Goal: Transaction & Acquisition: Purchase product/service

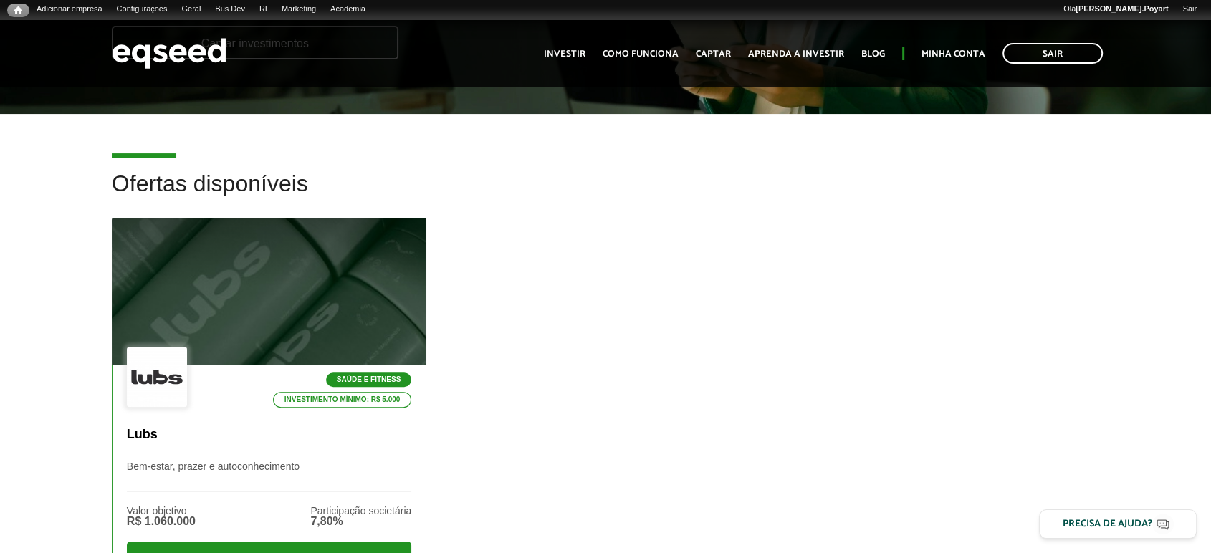
scroll to position [398, 0]
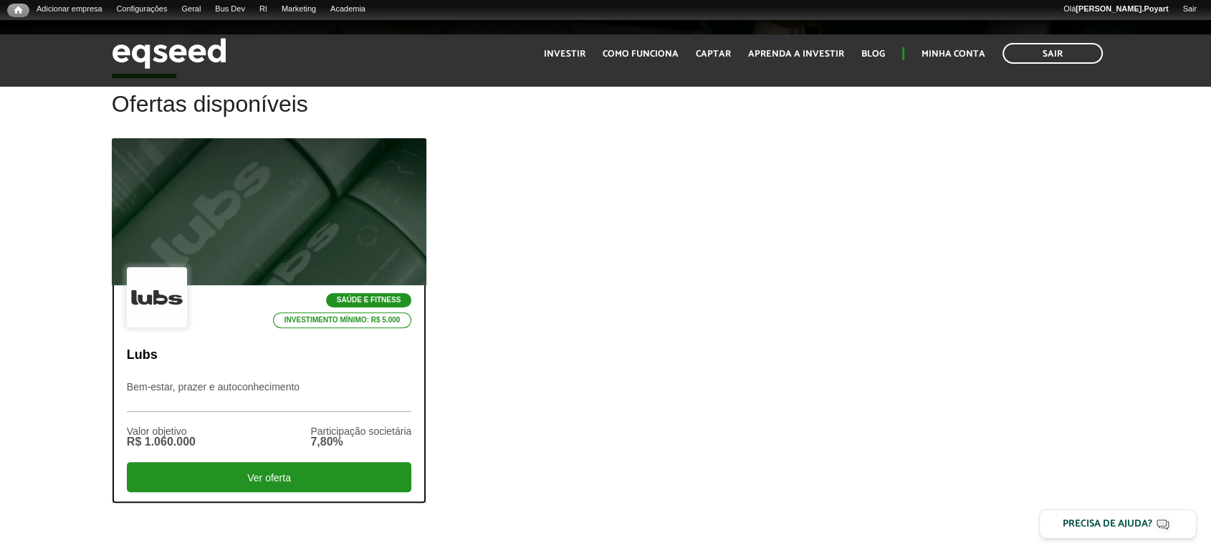
click at [268, 244] on div at bounding box center [269, 212] width 378 height 176
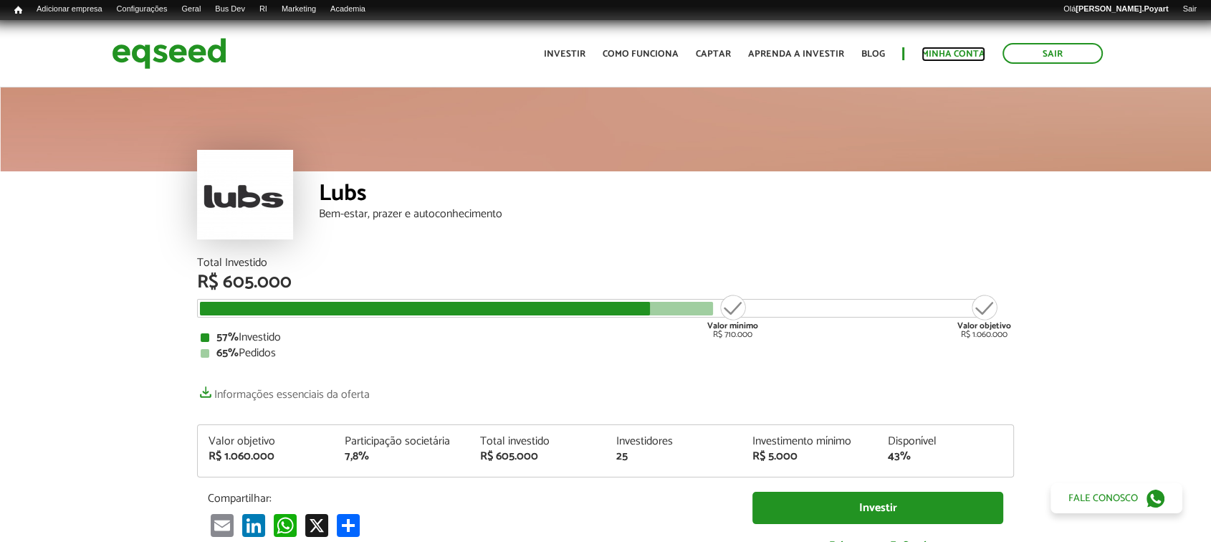
click at [952, 56] on link "Minha conta" at bounding box center [953, 53] width 64 height 9
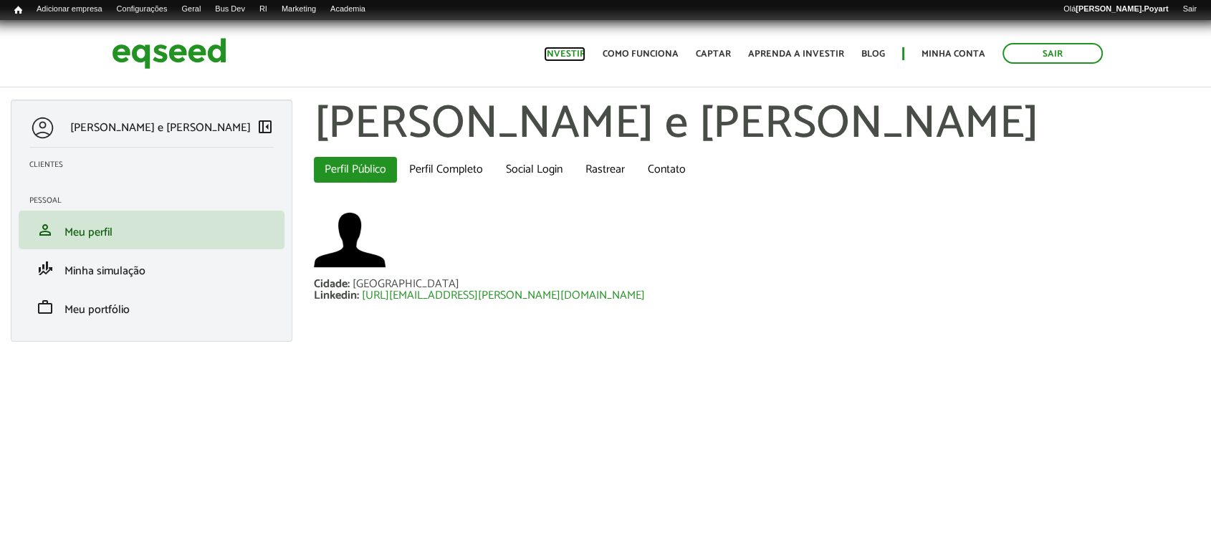
click at [569, 51] on link "Investir" at bounding box center [565, 53] width 42 height 9
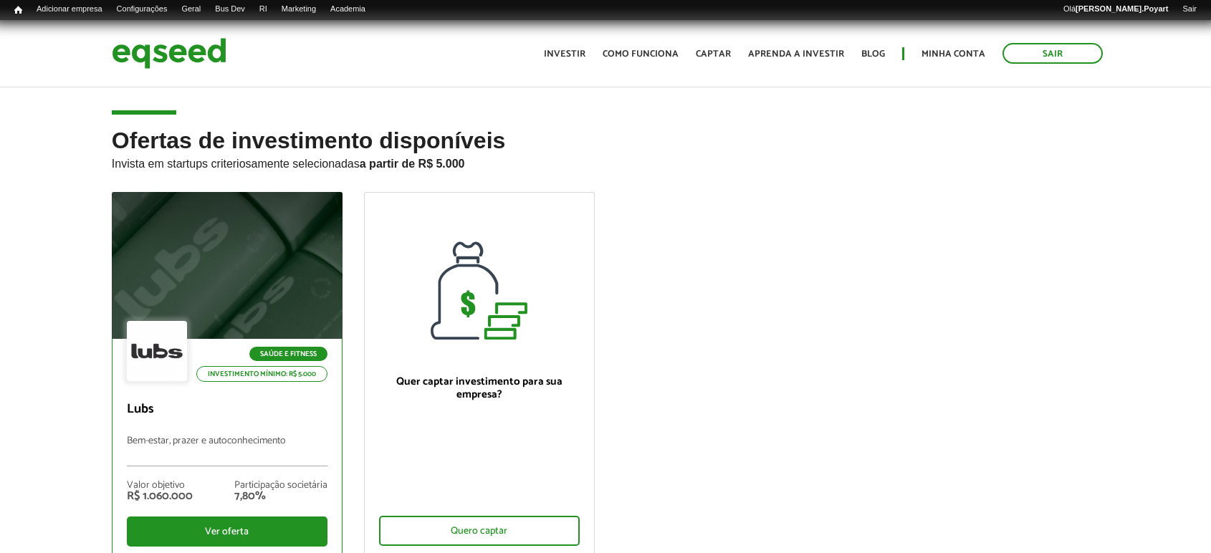
click at [238, 257] on div at bounding box center [227, 266] width 277 height 176
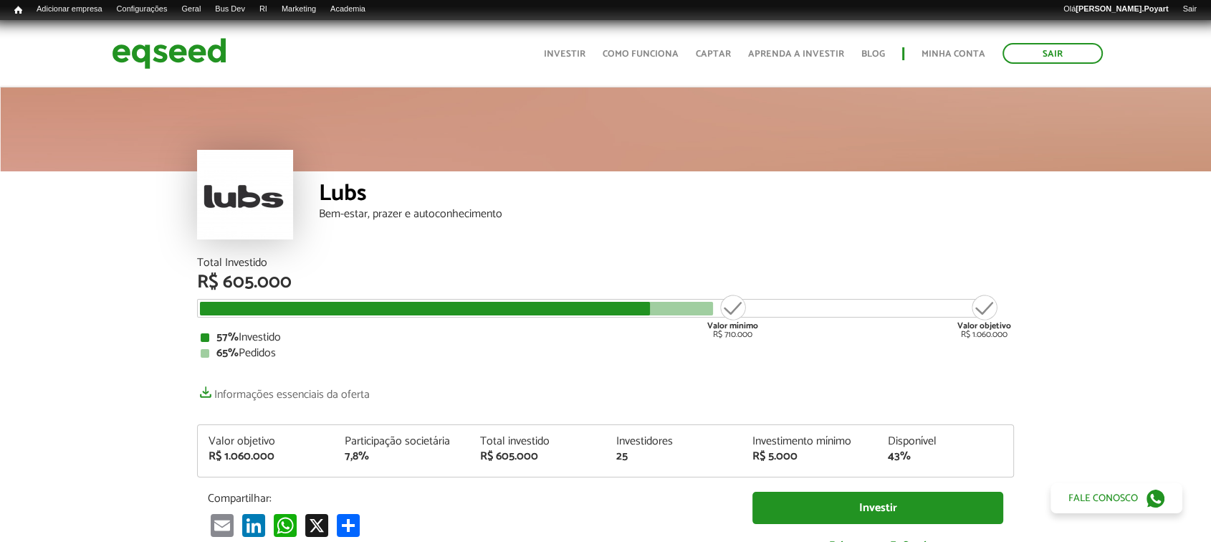
scroll to position [159, 0]
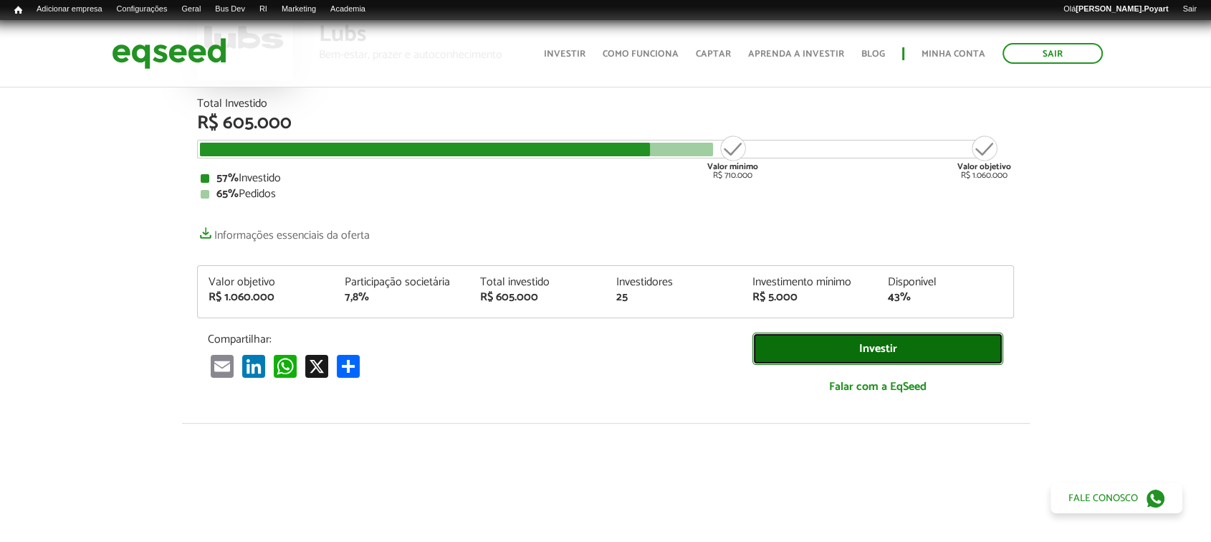
click at [870, 352] on link "Investir" at bounding box center [877, 348] width 251 height 32
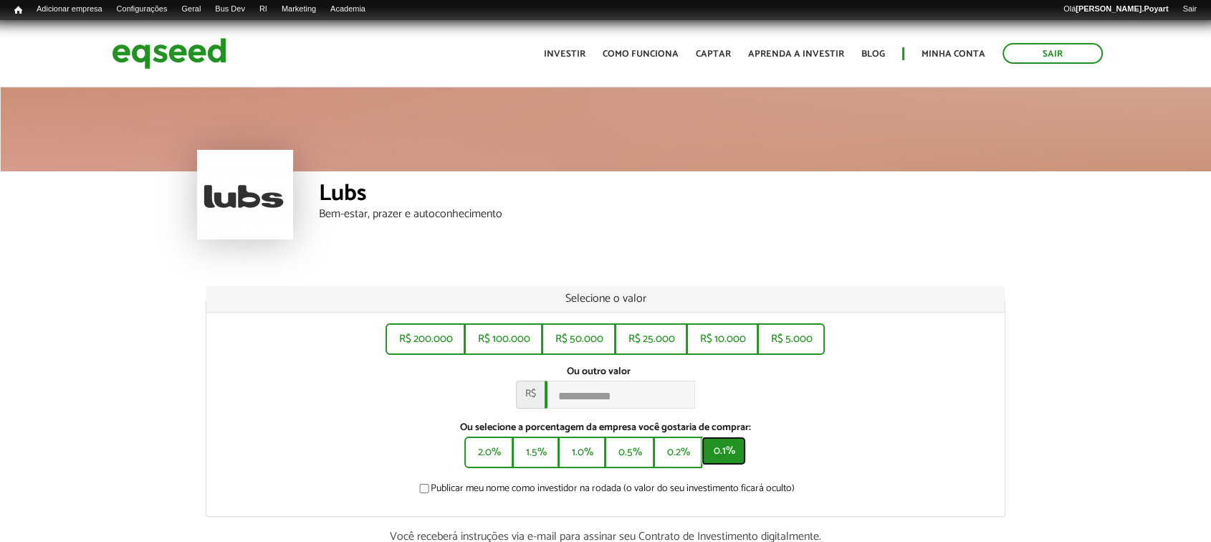
click at [717, 454] on button "0.1%" at bounding box center [724, 450] width 44 height 29
click at [671, 456] on button "0.2%" at bounding box center [677, 450] width 46 height 29
click at [631, 465] on button "0.5%" at bounding box center [628, 450] width 47 height 29
click at [727, 463] on button "0.1%" at bounding box center [724, 450] width 44 height 29
click at [681, 465] on button "0.2%" at bounding box center [677, 450] width 46 height 29
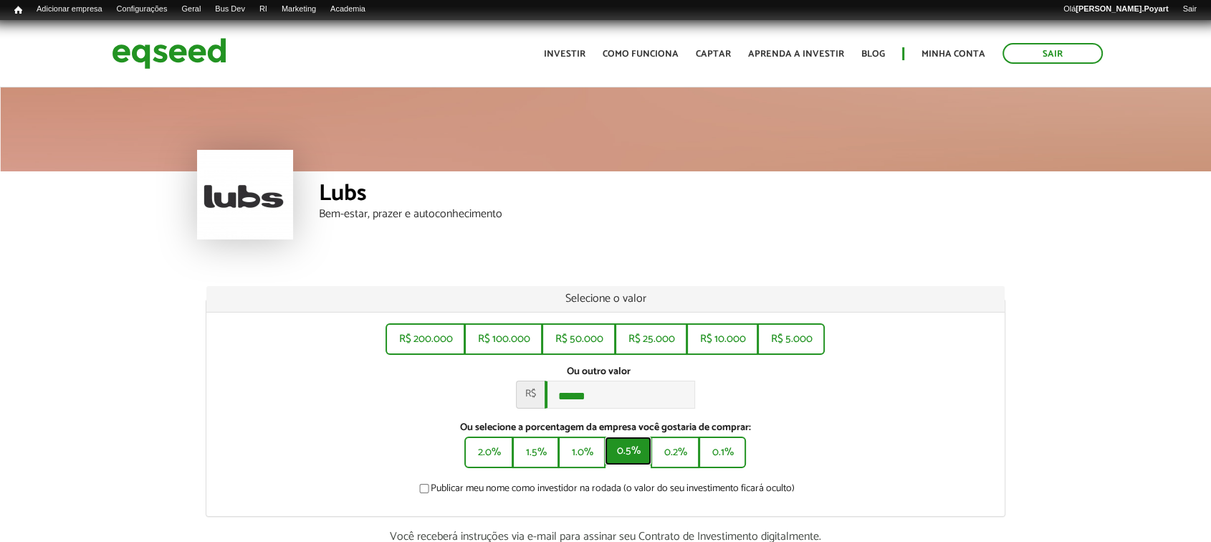
click at [625, 465] on button "0.5%" at bounding box center [628, 450] width 47 height 29
drag, startPoint x: 576, startPoint y: 469, endPoint x: 560, endPoint y: 474, distance: 17.2
click at [577, 465] on button "1.0%" at bounding box center [580, 450] width 44 height 29
click at [535, 465] on button "1.5%" at bounding box center [534, 450] width 44 height 29
click at [477, 458] on button "2.0%" at bounding box center [487, 450] width 46 height 29
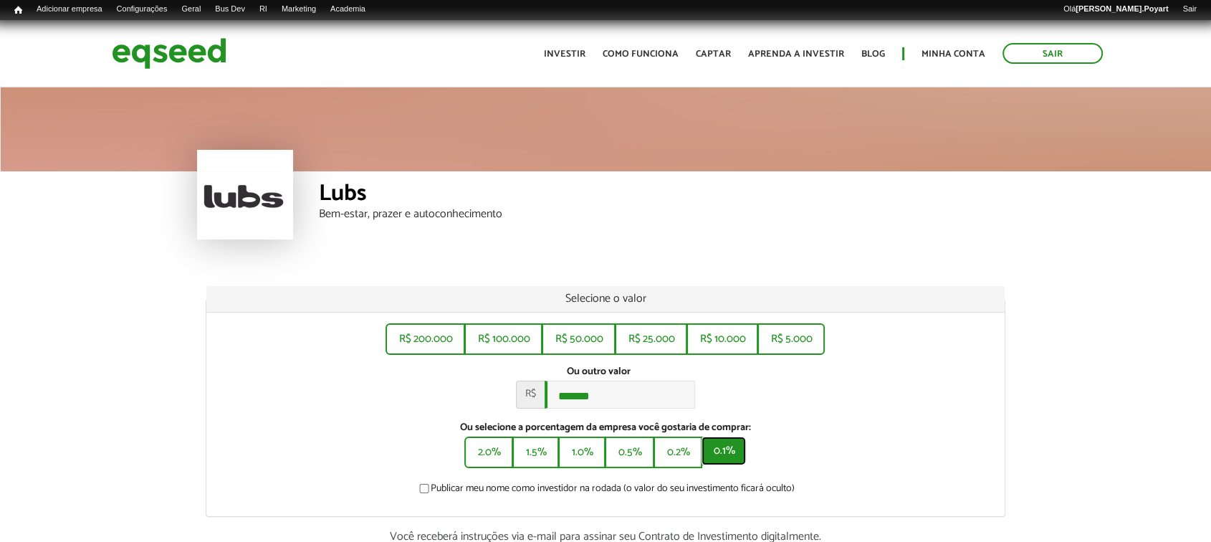
click at [737, 463] on button "0.1%" at bounding box center [724, 450] width 44 height 29
type input "******"
drag, startPoint x: 602, startPoint y: 394, endPoint x: 499, endPoint y: 400, distance: 103.3
click at [499, 400] on div "Ou outro valor * R$ ******" at bounding box center [605, 386] width 777 height 43
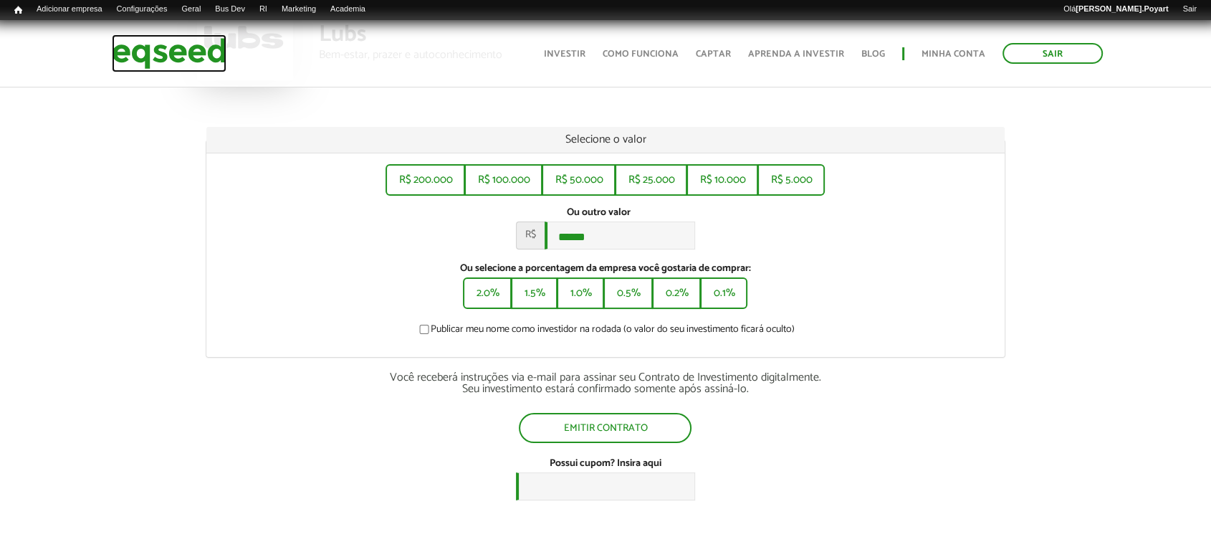
click at [204, 47] on img at bounding box center [169, 53] width 115 height 38
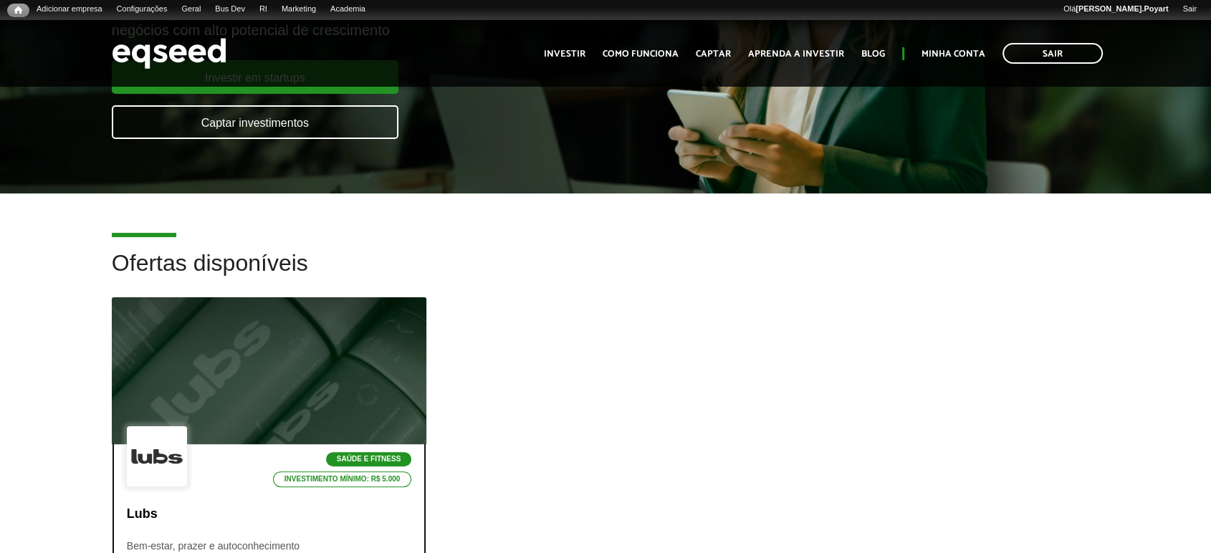
click at [264, 331] on div at bounding box center [269, 371] width 378 height 176
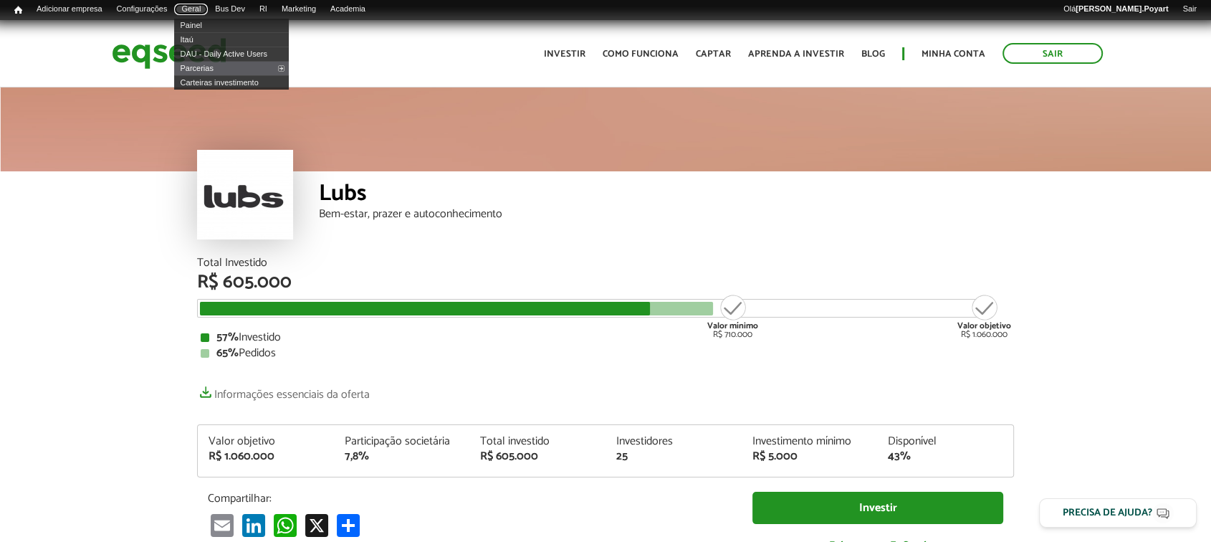
click at [205, 4] on link "Geral" at bounding box center [191, 9] width 34 height 11
